Goal: Find contact information: Find contact information

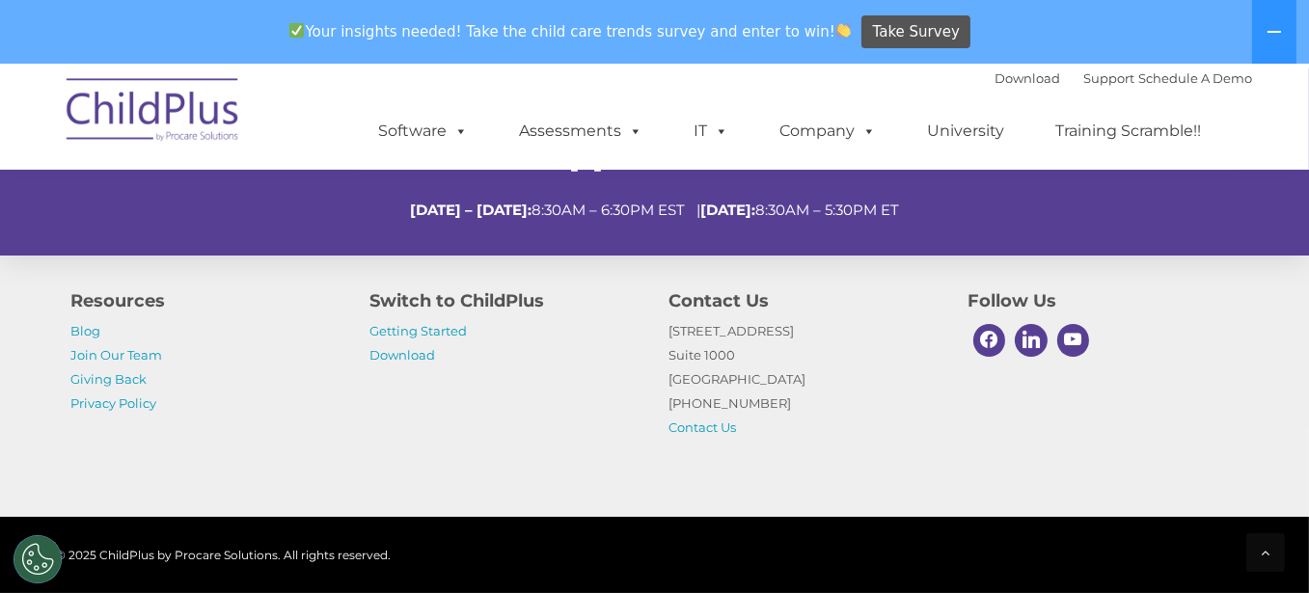
scroll to position [910, 0]
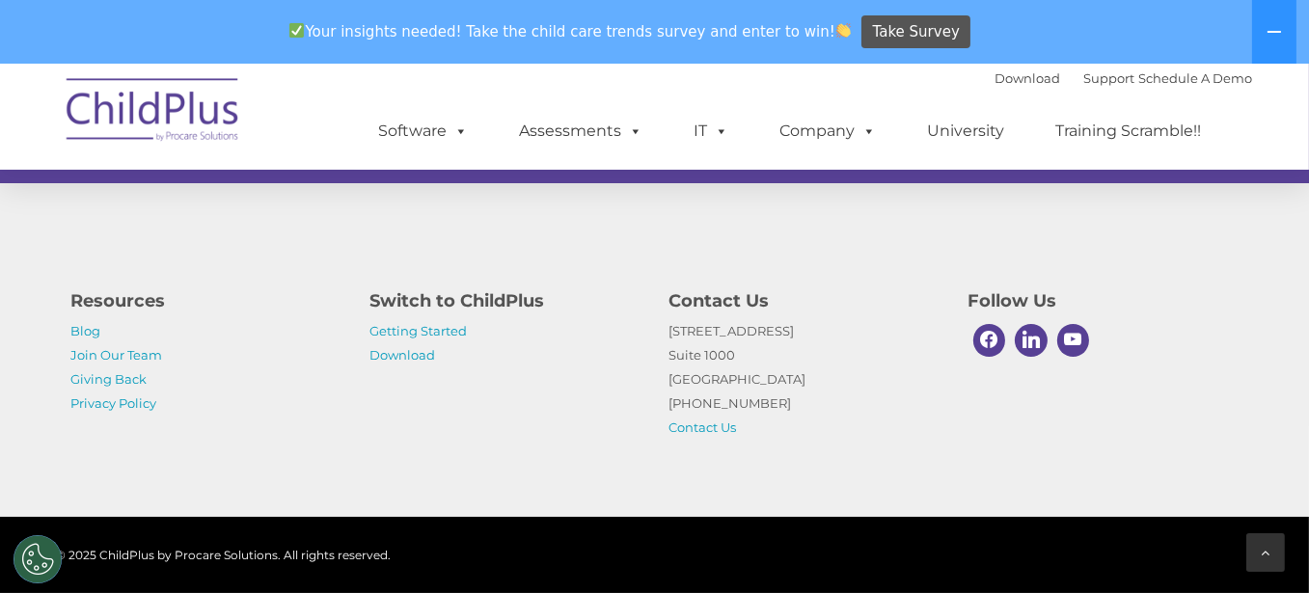
click at [1269, 546] on icon at bounding box center [1265, 553] width 9 height 14
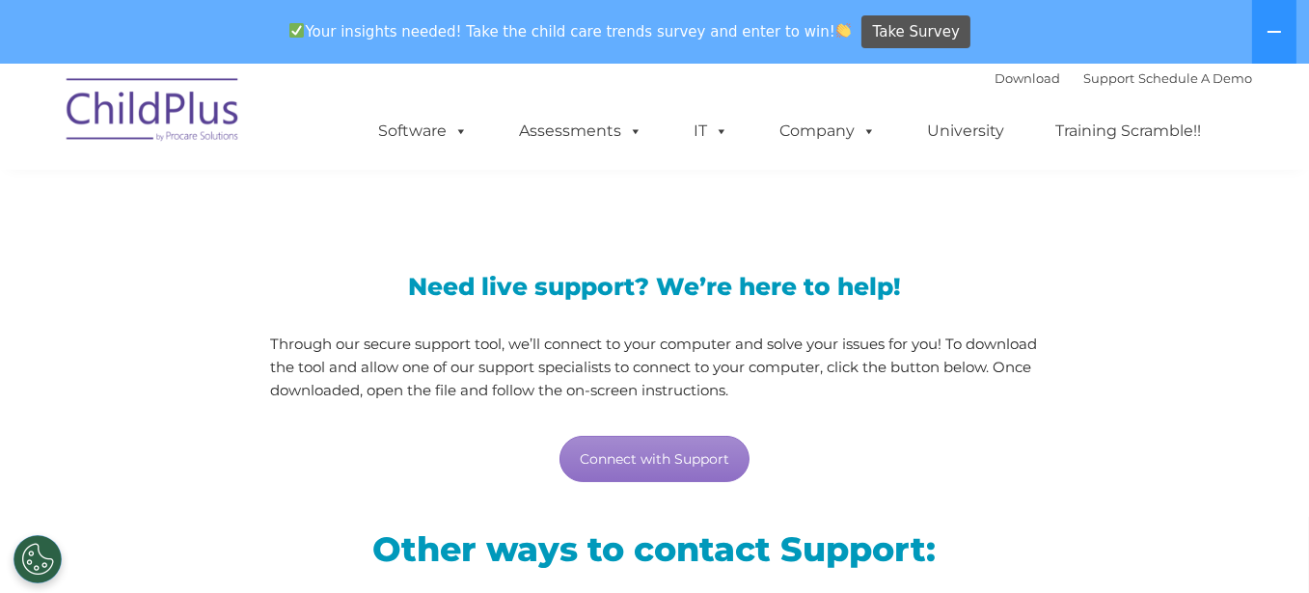
scroll to position [0, 0]
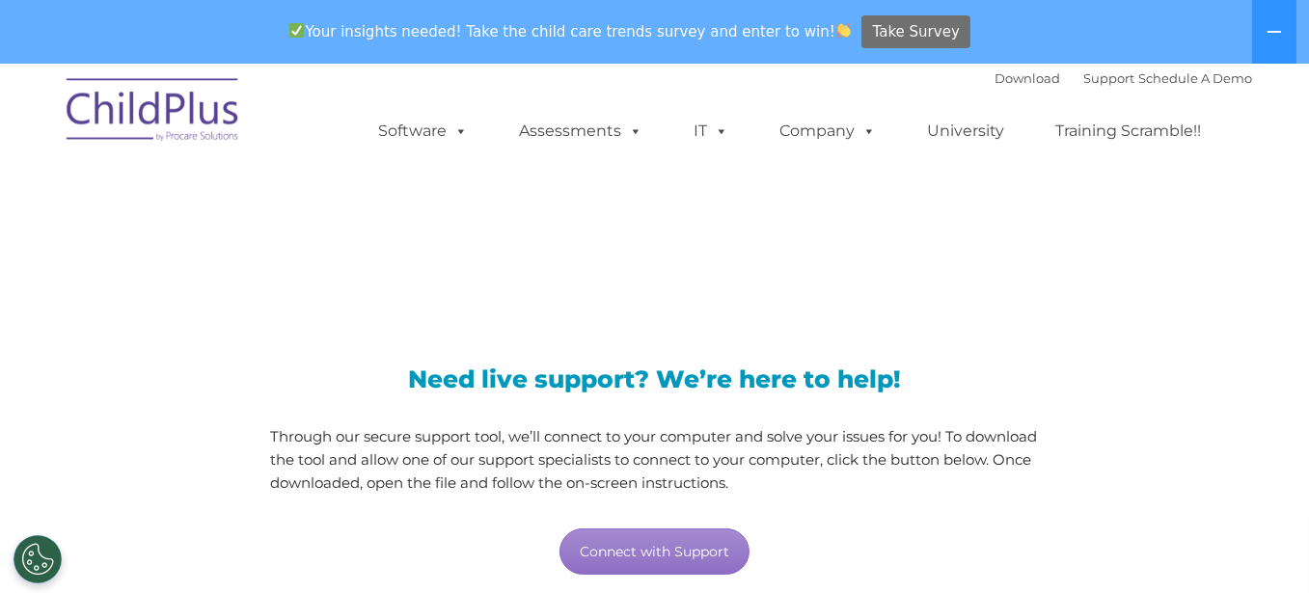
click at [875, 32] on span "Take Survey" at bounding box center [916, 32] width 87 height 34
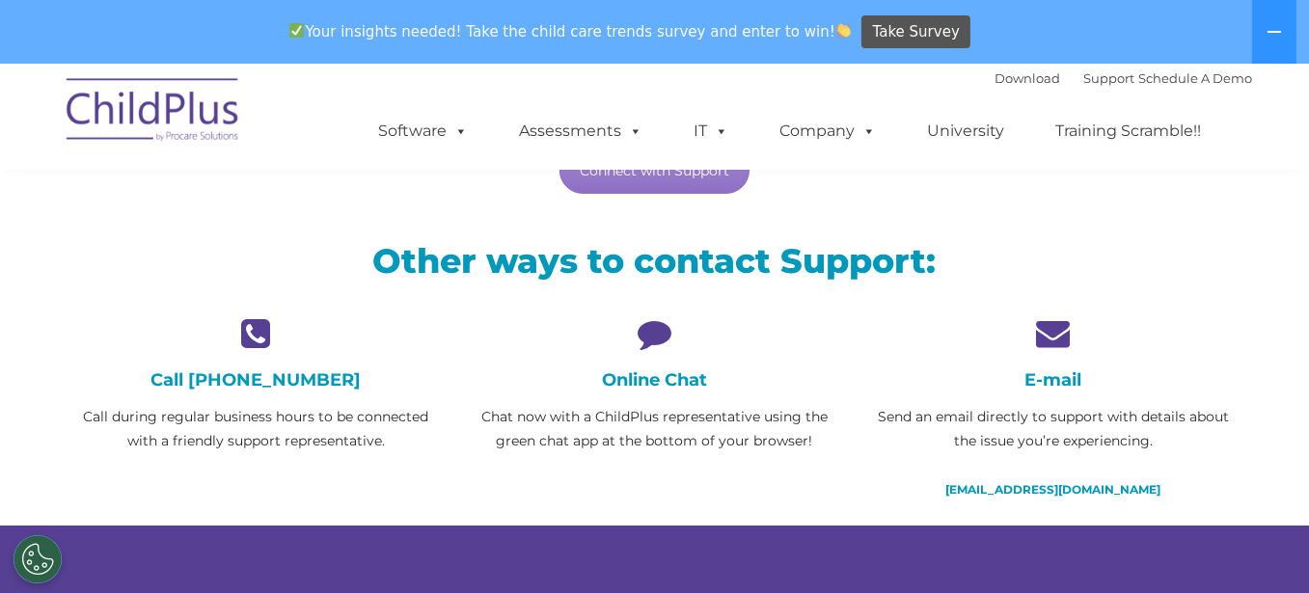
scroll to position [382, 0]
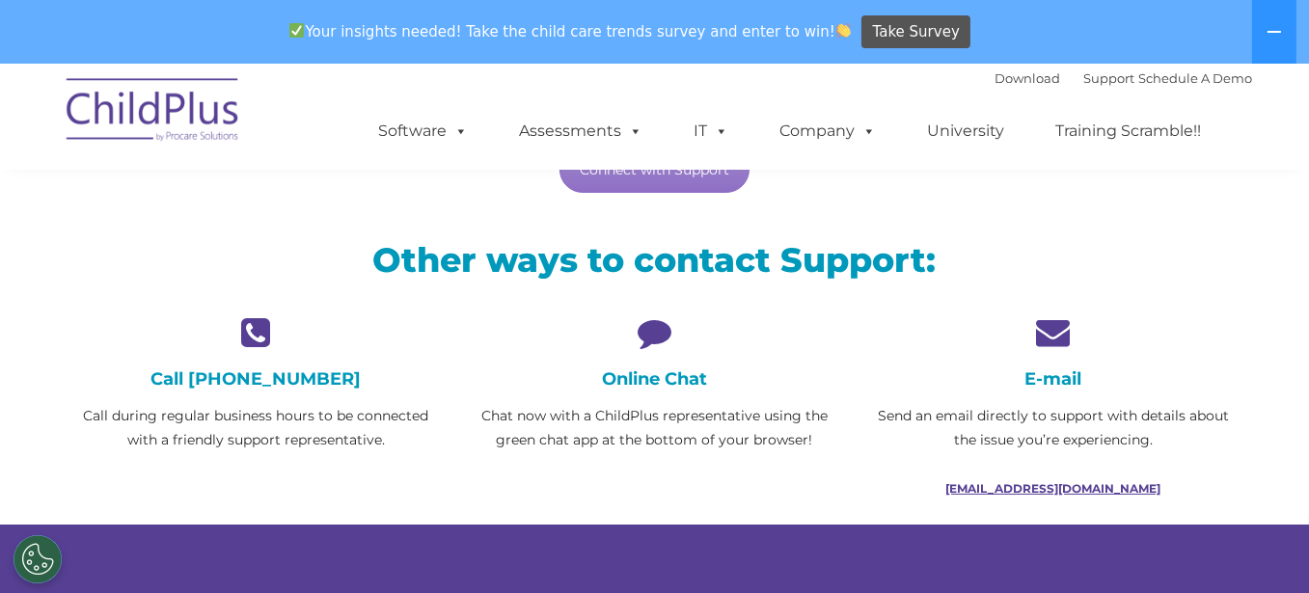
click at [1062, 482] on link "support@childplus.com" at bounding box center [1052, 488] width 215 height 14
drag, startPoint x: 1154, startPoint y: 488, endPoint x: 952, endPoint y: 481, distance: 202.6
click at [952, 481] on p "support@childplus.com" at bounding box center [1052, 488] width 369 height 24
copy link "support@childplus.com"
click at [1284, 34] on button at bounding box center [1274, 32] width 44 height 64
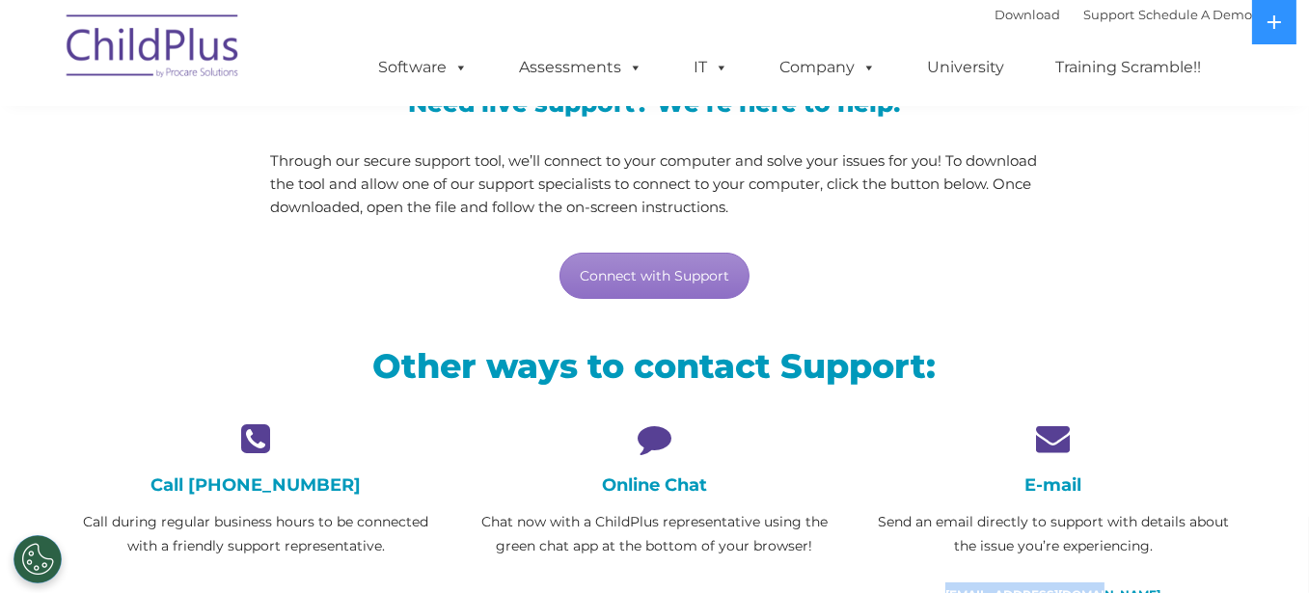
scroll to position [0, 0]
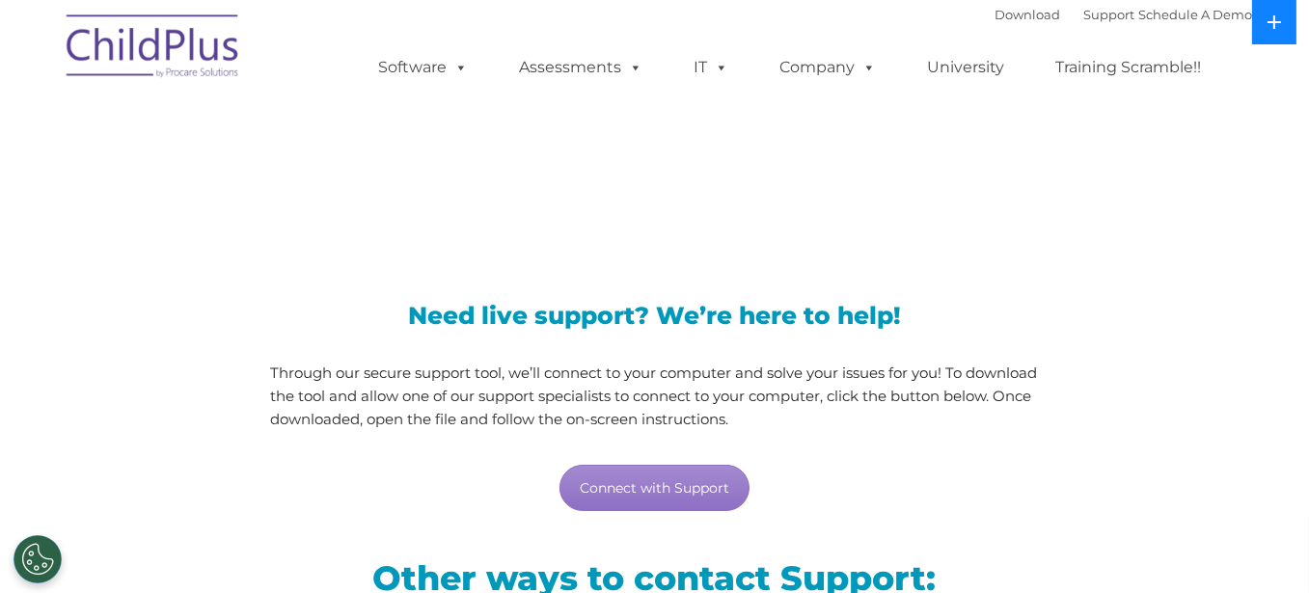
click at [1270, 15] on icon at bounding box center [1273, 21] width 15 height 15
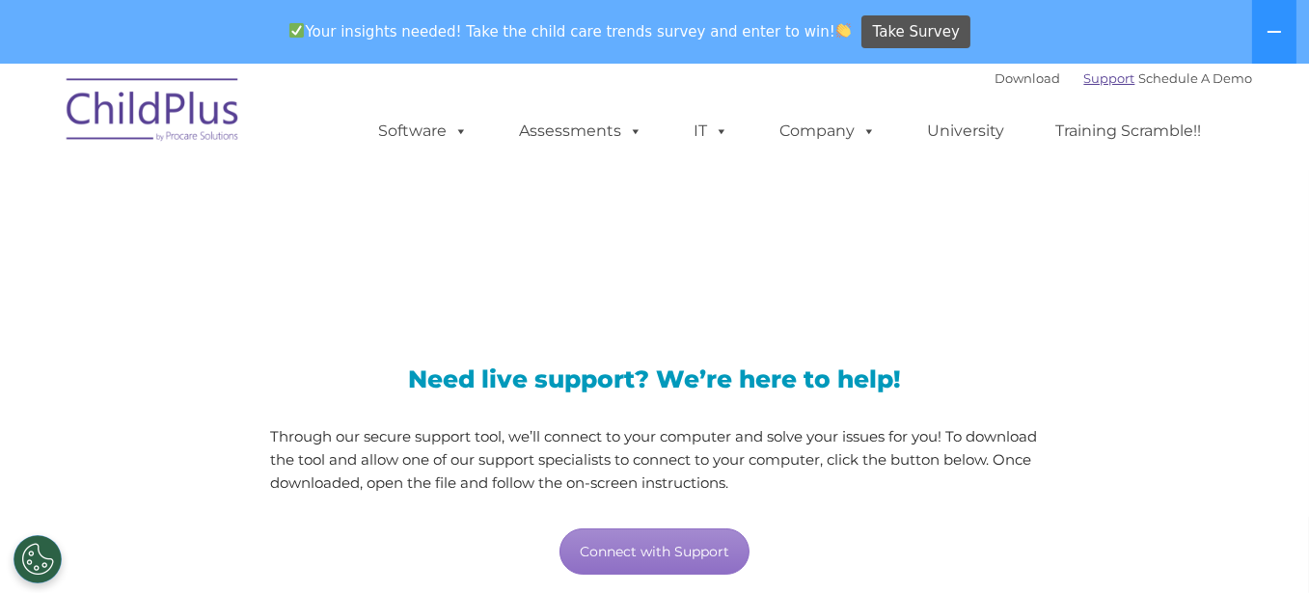
click at [1084, 76] on link "Support" at bounding box center [1109, 77] width 51 height 15
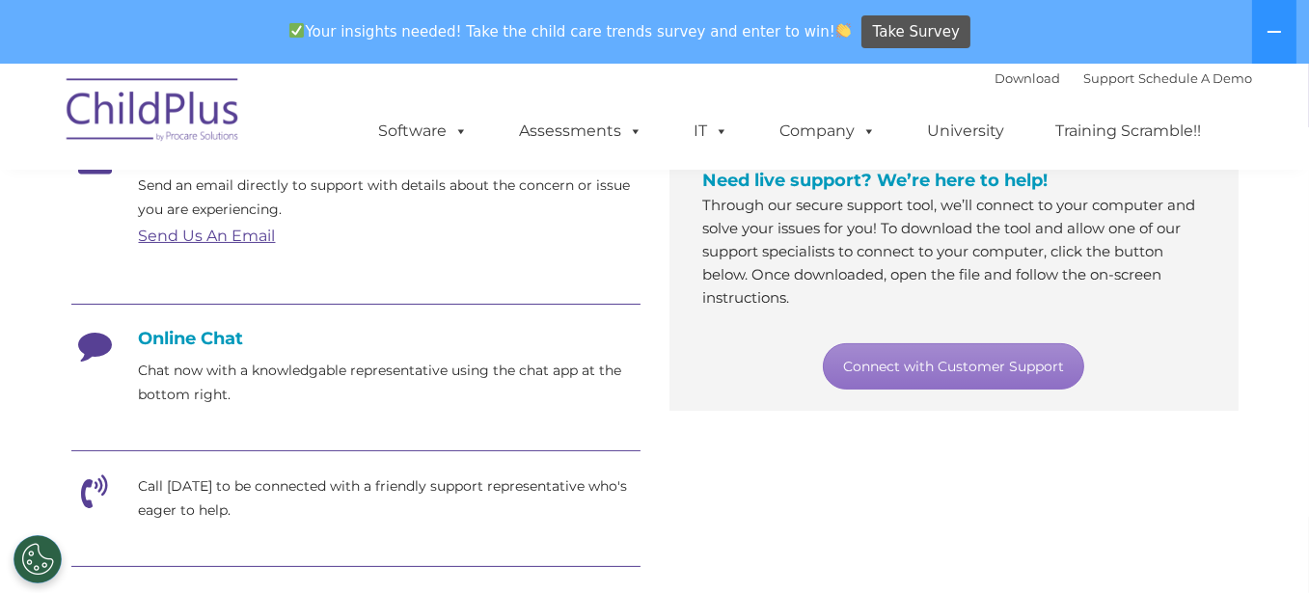
scroll to position [383, 0]
